Goal: Task Accomplishment & Management: Use online tool/utility

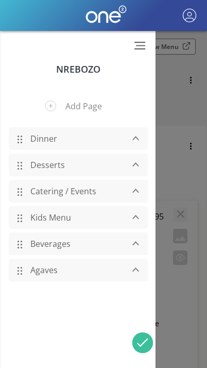
click at [178, 81] on div at bounding box center [104, 184] width 207 height 368
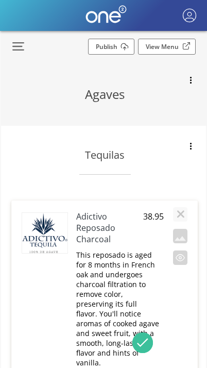
click at [120, 50] on link "Publish" at bounding box center [111, 47] width 46 height 16
click at [22, 47] on button "button" at bounding box center [14, 47] width 27 height 20
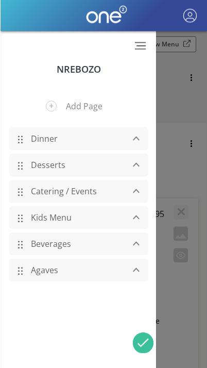
scroll to position [3, 0]
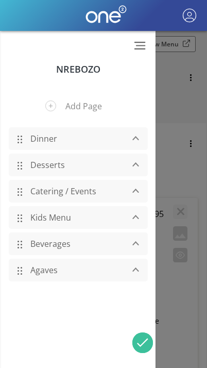
click at [175, 103] on div at bounding box center [104, 184] width 207 height 368
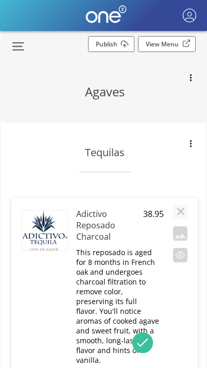
click at [20, 42] on button "button" at bounding box center [14, 47] width 27 height 20
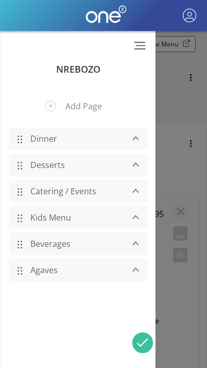
click at [140, 250] on button "button" at bounding box center [133, 243] width 20 height 12
click at [135, 246] on div "button" at bounding box center [136, 243] width 10 height 5
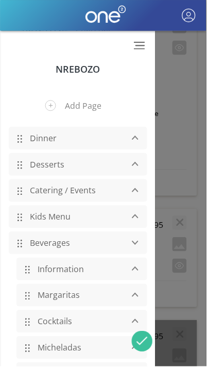
click at [142, 187] on button "button" at bounding box center [133, 191] width 20 height 12
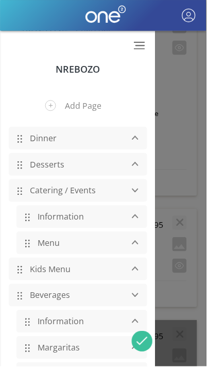
click at [141, 197] on button "button" at bounding box center [133, 191] width 20 height 12
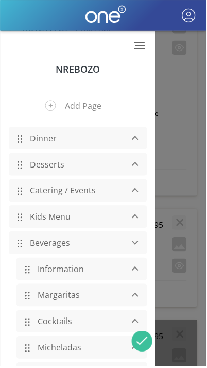
click at [136, 246] on div "button" at bounding box center [136, 243] width 10 height 5
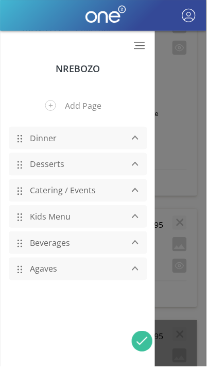
click at [194, 124] on div at bounding box center [104, 184] width 207 height 368
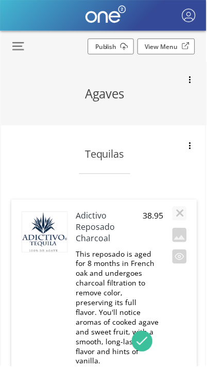
click at [126, 47] on link "Publish" at bounding box center [111, 47] width 46 height 16
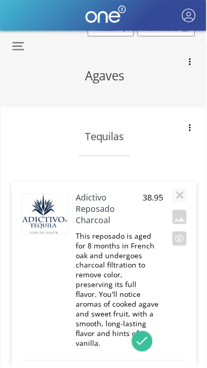
scroll to position [19, 0]
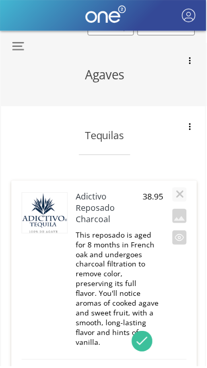
click at [24, 45] on button "button" at bounding box center [14, 47] width 27 height 20
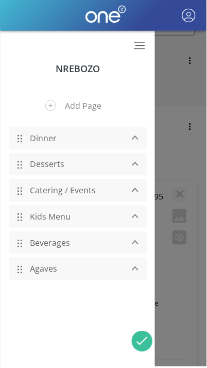
click at [139, 246] on div "button" at bounding box center [136, 243] width 10 height 5
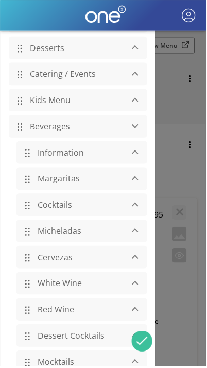
scroll to position [0, 0]
click at [179, 176] on div at bounding box center [104, 184] width 207 height 368
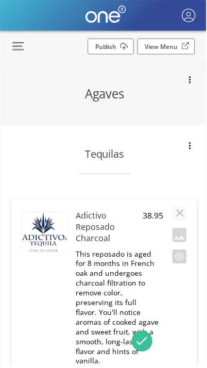
click at [191, 14] on button "button" at bounding box center [190, 16] width 20 height 20
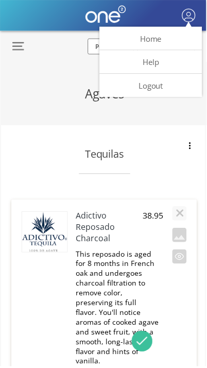
click at [163, 87] on button "Logout" at bounding box center [151, 85] width 103 height 23
